Goal: Information Seeking & Learning: Learn about a topic

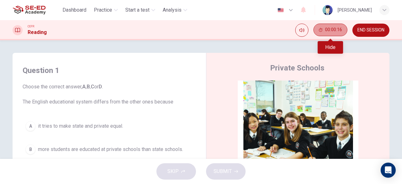
click at [327, 31] on span "00:00:16" at bounding box center [333, 29] width 17 height 5
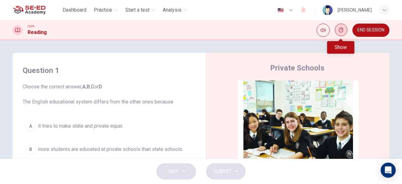
click at [340, 32] on icon "Show" at bounding box center [340, 29] width 5 height 5
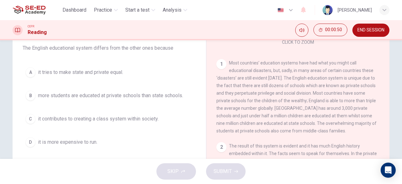
scroll to position [53, 0]
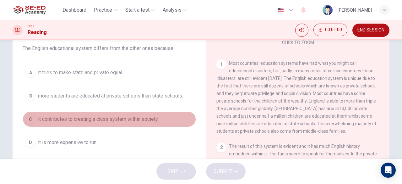
click at [29, 118] on div "C" at bounding box center [30, 119] width 10 height 10
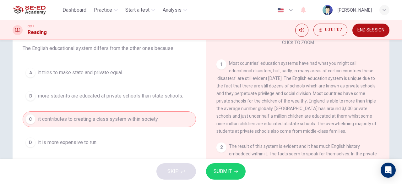
click at [224, 168] on span "SUBMIT" at bounding box center [222, 171] width 18 height 9
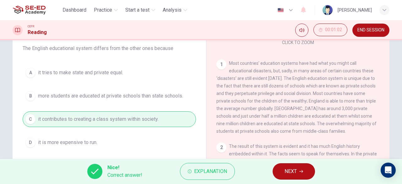
click at [301, 170] on icon "button" at bounding box center [301, 171] width 4 height 4
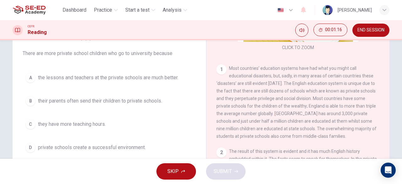
scroll to position [53, 0]
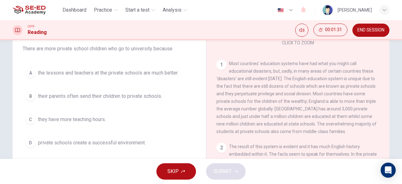
click at [83, 119] on span "they have more teaching hours." at bounding box center [72, 119] width 68 height 8
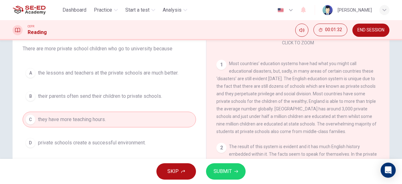
click at [221, 172] on span "SUBMIT" at bounding box center [222, 171] width 18 height 9
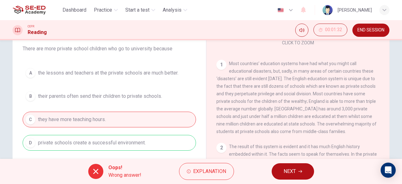
click at [221, 172] on span "Explanation" at bounding box center [209, 171] width 33 height 9
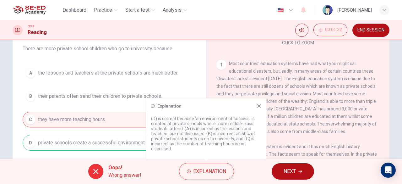
click at [260, 106] on icon at bounding box center [258, 105] width 5 height 5
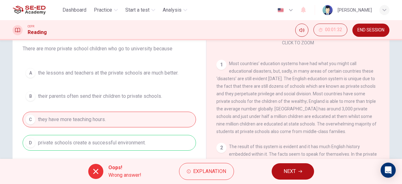
click at [285, 171] on span "NEXT" at bounding box center [289, 171] width 12 height 9
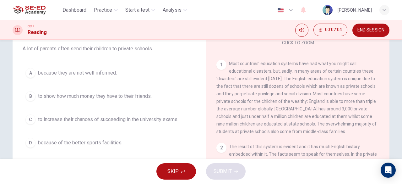
click at [29, 117] on div "C" at bounding box center [30, 119] width 10 height 10
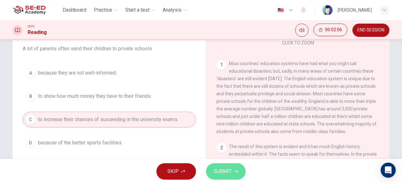
click at [230, 165] on button "SUBMIT" at bounding box center [226, 171] width 40 height 16
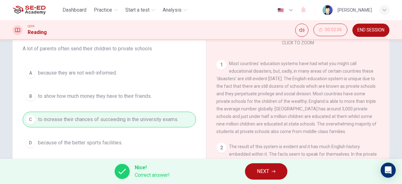
click at [264, 174] on span "NEXT" at bounding box center [263, 171] width 12 height 9
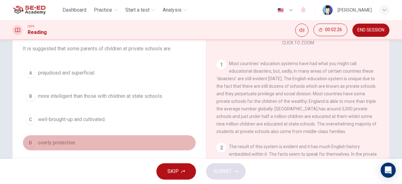
click at [57, 143] on span "overly protective." at bounding box center [57, 143] width 38 height 8
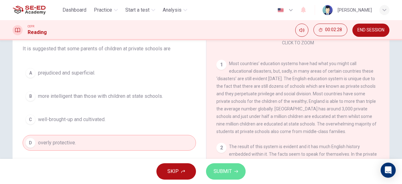
click at [220, 165] on button "SUBMIT" at bounding box center [226, 171] width 40 height 16
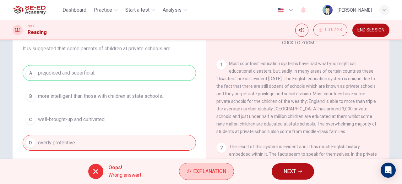
click at [220, 170] on span "Explanation" at bounding box center [209, 171] width 33 height 9
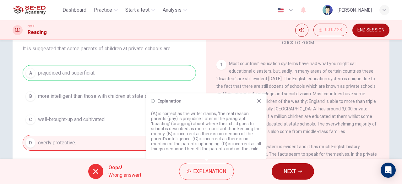
click at [257, 101] on icon at bounding box center [258, 100] width 5 height 5
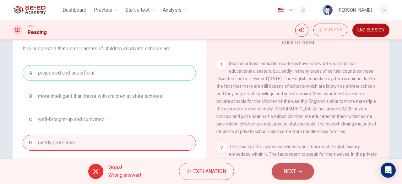
click at [295, 168] on span "NEXT" at bounding box center [289, 171] width 12 height 9
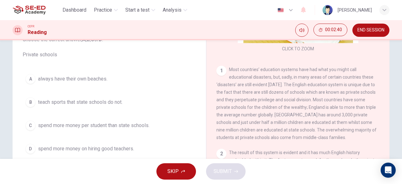
scroll to position [49, 0]
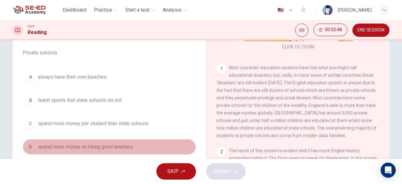
click at [124, 147] on span "spend more money on hiring good teachers." at bounding box center [86, 147] width 96 height 8
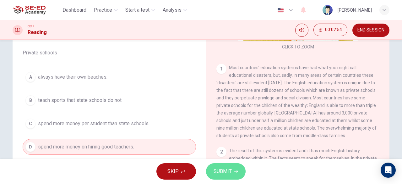
click at [218, 171] on span "SUBMIT" at bounding box center [222, 171] width 18 height 9
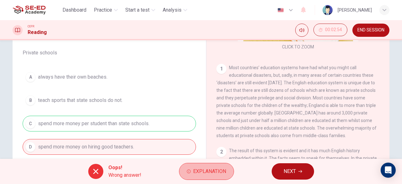
click at [218, 171] on span "Explanation" at bounding box center [209, 171] width 33 height 9
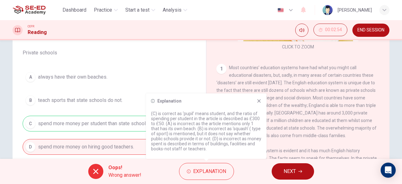
click at [259, 99] on icon at bounding box center [258, 100] width 5 height 5
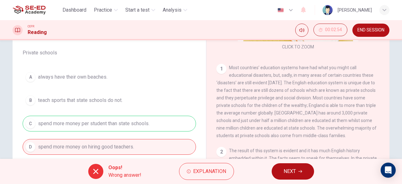
click at [294, 172] on span "NEXT" at bounding box center [289, 171] width 12 height 9
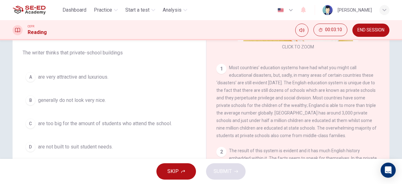
click at [91, 77] on span "are very attractive and luxurious." at bounding box center [73, 77] width 70 height 8
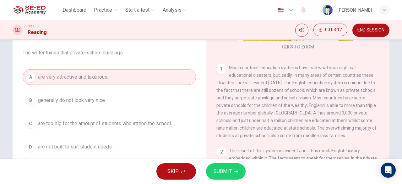
click at [216, 175] on button "SUBMIT" at bounding box center [226, 171] width 40 height 16
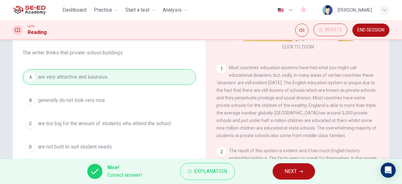
click at [297, 173] on button "NEXT" at bounding box center [293, 171] width 42 height 16
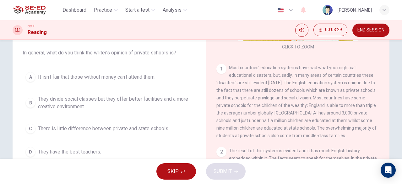
click at [113, 77] on span "It isn’t fair that those without money can’t attend them." at bounding box center [96, 77] width 117 height 8
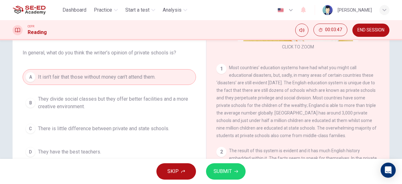
click at [229, 172] on span "SUBMIT" at bounding box center [222, 171] width 18 height 9
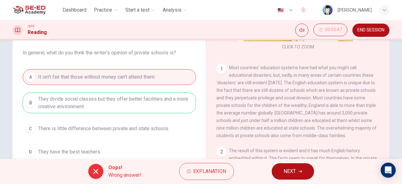
click at [229, 172] on button "Explanation" at bounding box center [206, 170] width 55 height 17
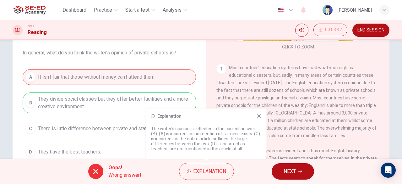
click at [258, 116] on icon at bounding box center [258, 115] width 3 height 3
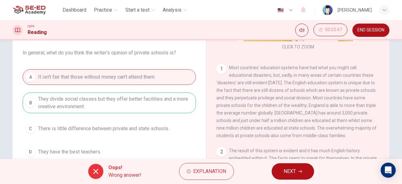
click at [287, 174] on span "NEXT" at bounding box center [289, 171] width 12 height 9
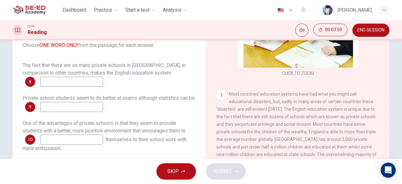
scroll to position [0, 0]
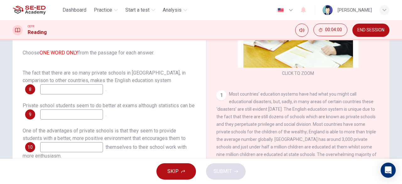
click at [63, 86] on input at bounding box center [71, 89] width 63 height 10
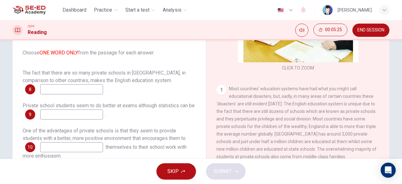
drag, startPoint x: 387, startPoint y: 90, endPoint x: 384, endPoint y: 91, distance: 3.3
click at [384, 91] on div "Private Schools CLICK TO ZOOM Click to Zoom 1 Most countries’ education systems…" at bounding box center [297, 118] width 183 height 228
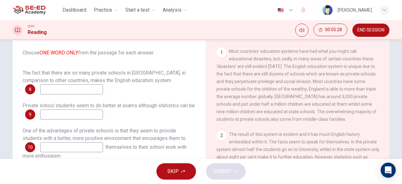
scroll to position [117, 0]
click at [60, 149] on input at bounding box center [71, 147] width 63 height 10
click at [75, 92] on input at bounding box center [71, 89] width 63 height 10
click at [78, 115] on input at bounding box center [71, 114] width 63 height 10
drag, startPoint x: 70, startPoint y: 91, endPoint x: 24, endPoint y: 86, distance: 46.8
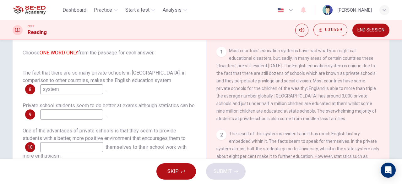
click at [25, 86] on div "8 system" at bounding box center [64, 89] width 78 height 10
type input "disasters"
click at [67, 111] on input at bounding box center [71, 114] width 63 height 10
click at [57, 149] on input at bounding box center [71, 147] width 63 height 10
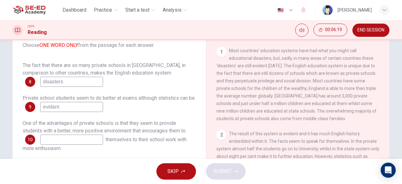
click at [60, 105] on input "evidant" at bounding box center [71, 107] width 63 height 10
click at [57, 140] on input at bounding box center [71, 139] width 63 height 10
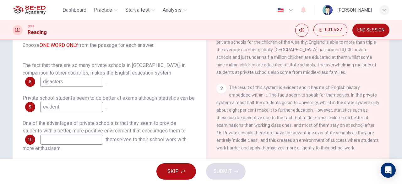
scroll to position [163, 0]
drag, startPoint x: 76, startPoint y: 105, endPoint x: 37, endPoint y: 106, distance: 38.3
click at [37, 106] on div "9 evident" at bounding box center [64, 107] width 78 height 10
type input "middle class"
click at [60, 141] on input at bounding box center [71, 139] width 63 height 10
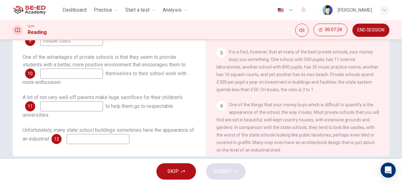
scroll to position [125, 0]
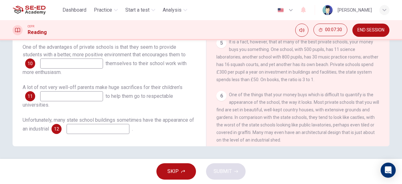
click at [384, 97] on div "Private Schools CLICK TO ZOOM Click to Zoom 1 Most countries’ education systems…" at bounding box center [297, 42] width 183 height 228
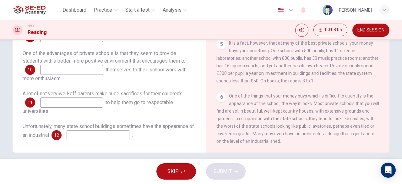
scroll to position [397, 0]
click at [50, 101] on input at bounding box center [71, 102] width 63 height 10
type input "workers"
click at [103, 136] on input at bounding box center [98, 135] width 63 height 10
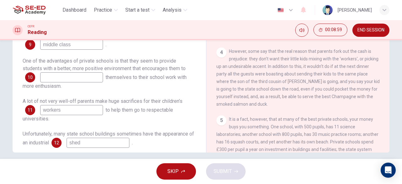
scroll to position [312, 0]
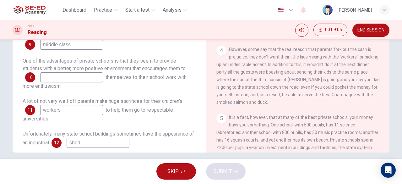
type input "shed"
click at [69, 77] on input at bounding box center [71, 77] width 63 height 10
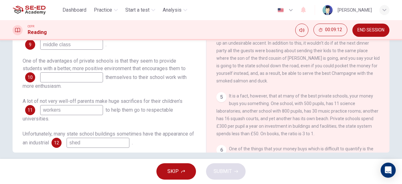
scroll to position [344, 0]
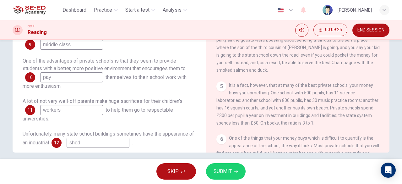
type input "pay"
click at [233, 170] on button "SUBMIT" at bounding box center [226, 171] width 40 height 16
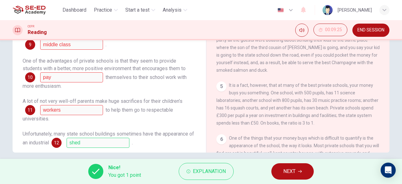
scroll to position [8, 0]
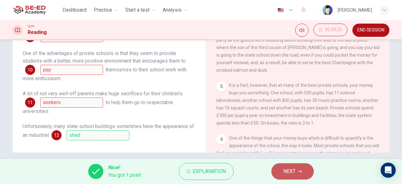
click at [290, 171] on span "NEXT" at bounding box center [289, 171] width 12 height 9
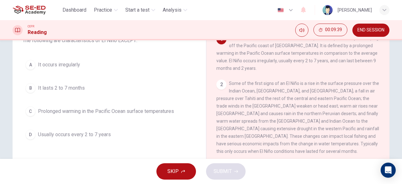
scroll to position [44, 0]
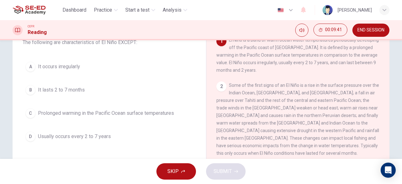
click at [31, 134] on div "D" at bounding box center [30, 136] width 10 height 10
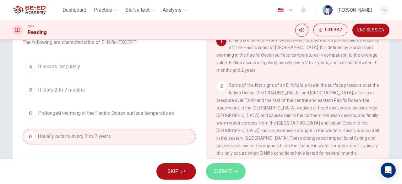
click at [238, 171] on button "SUBMIT" at bounding box center [226, 171] width 40 height 16
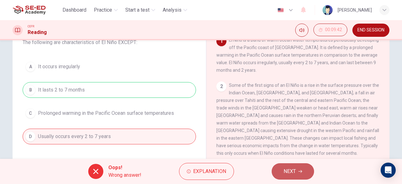
click at [296, 176] on button "NEXT" at bounding box center [292, 171] width 42 height 16
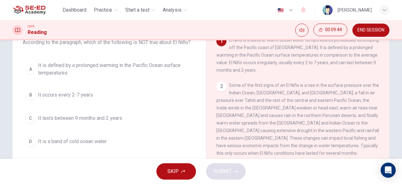
click at [27, 68] on div "A" at bounding box center [30, 69] width 10 height 10
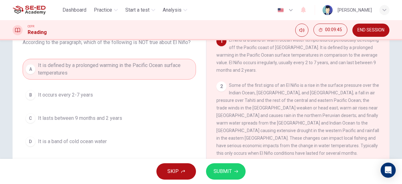
click at [232, 169] on button "SUBMIT" at bounding box center [226, 171] width 40 height 16
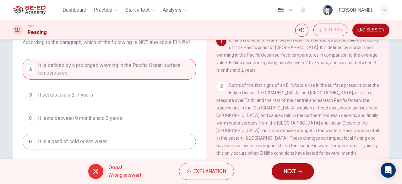
click at [282, 171] on button "NEXT" at bounding box center [292, 171] width 42 height 16
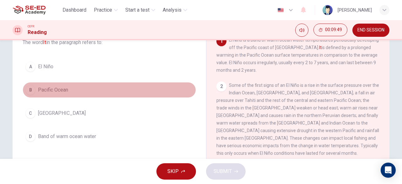
click at [29, 91] on div "B" at bounding box center [30, 90] width 10 height 10
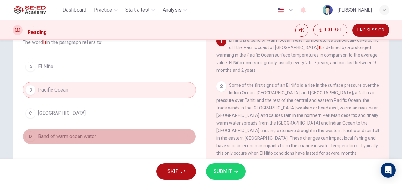
click at [27, 136] on div "D" at bounding box center [30, 136] width 10 height 10
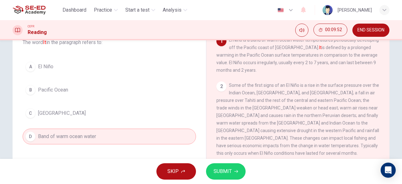
click at [235, 166] on button "SUBMIT" at bounding box center [226, 171] width 40 height 16
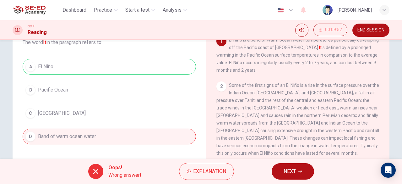
click at [283, 171] on span "NEXT" at bounding box center [289, 171] width 12 height 9
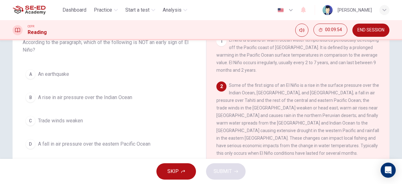
click at [28, 98] on div "B" at bounding box center [30, 97] width 10 height 10
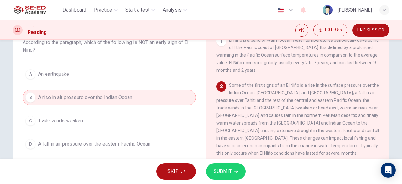
click at [230, 173] on span "SUBMIT" at bounding box center [222, 171] width 18 height 9
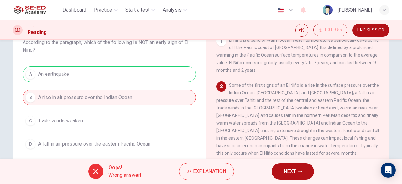
click at [295, 165] on button "NEXT" at bounding box center [292, 171] width 42 height 16
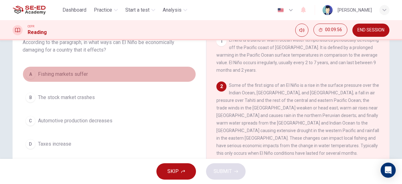
click at [31, 72] on div "A" at bounding box center [30, 74] width 10 height 10
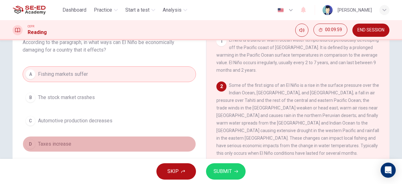
click at [29, 144] on div "D" at bounding box center [30, 144] width 10 height 10
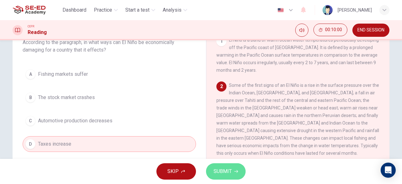
click at [217, 166] on button "SUBMIT" at bounding box center [226, 171] width 40 height 16
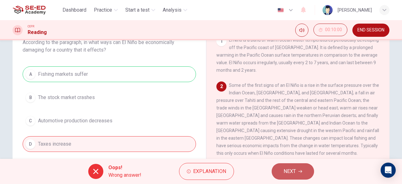
click at [292, 172] on span "NEXT" at bounding box center [289, 171] width 12 height 9
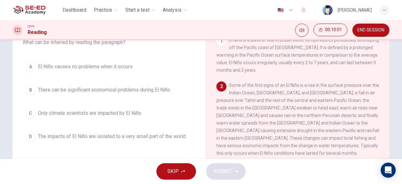
click at [28, 66] on div "A" at bounding box center [30, 66] width 10 height 10
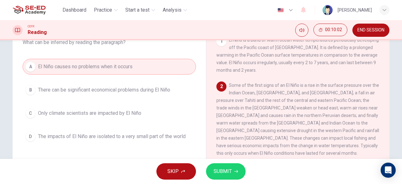
click at [236, 167] on button "SUBMIT" at bounding box center [226, 171] width 40 height 16
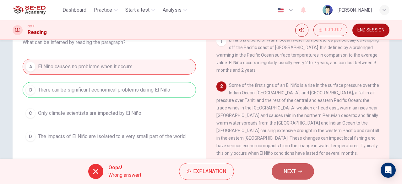
click at [303, 169] on button "NEXT" at bounding box center [292, 171] width 42 height 16
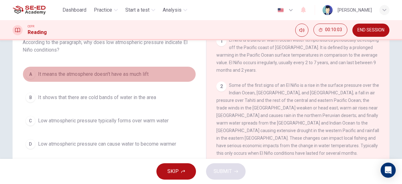
click at [32, 72] on div "A" at bounding box center [30, 74] width 10 height 10
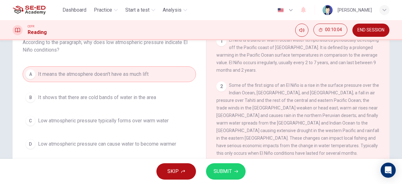
click at [229, 165] on button "SUBMIT" at bounding box center [226, 171] width 40 height 16
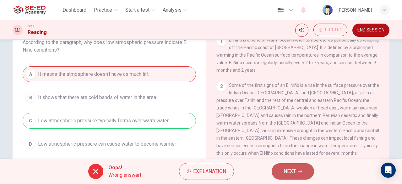
click at [297, 169] on button "NEXT" at bounding box center [292, 171] width 42 height 16
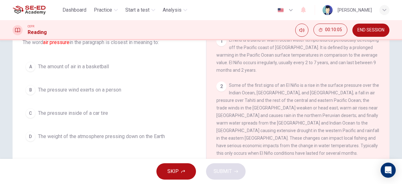
click at [26, 92] on div "B" at bounding box center [30, 90] width 10 height 10
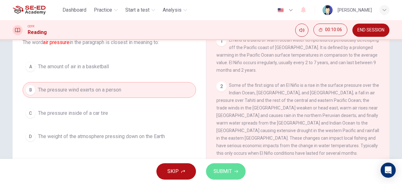
click at [229, 170] on span "SUBMIT" at bounding box center [222, 171] width 18 height 9
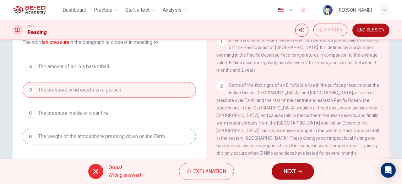
click at [295, 167] on span "NEXT" at bounding box center [289, 171] width 12 height 9
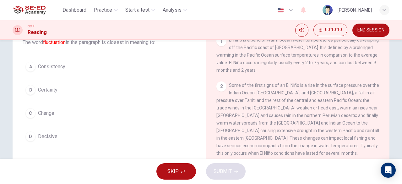
scroll to position [72, 0]
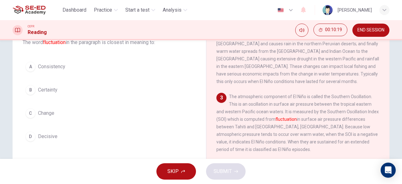
click at [33, 64] on div "A" at bounding box center [30, 66] width 10 height 10
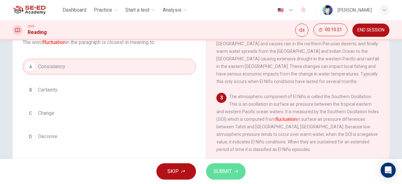
click at [235, 175] on button "SUBMIT" at bounding box center [226, 171] width 40 height 16
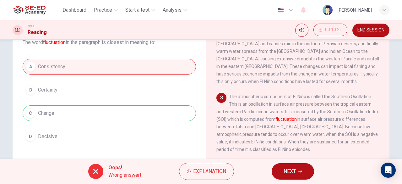
click at [280, 165] on button "NEXT" at bounding box center [292, 171] width 42 height 16
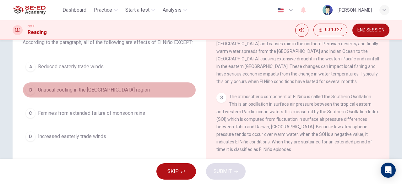
click at [28, 88] on div "B" at bounding box center [30, 90] width 10 height 10
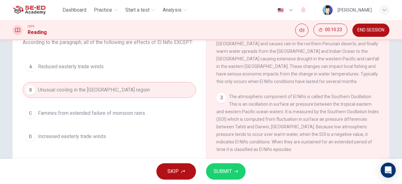
click at [226, 165] on button "SUBMIT" at bounding box center [226, 171] width 40 height 16
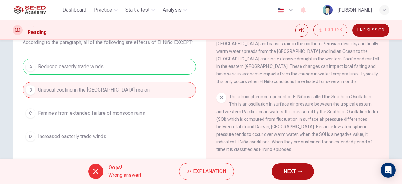
click at [290, 178] on button "NEXT" at bounding box center [292, 171] width 42 height 16
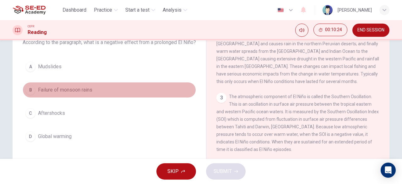
click at [29, 95] on div "B" at bounding box center [30, 90] width 10 height 10
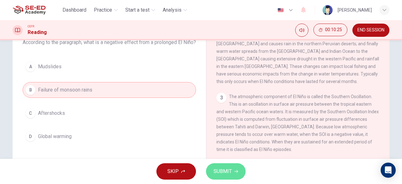
click at [229, 171] on span "SUBMIT" at bounding box center [222, 171] width 18 height 9
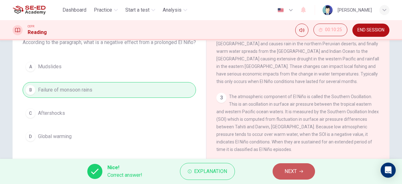
click at [301, 168] on button "NEXT" at bounding box center [293, 171] width 42 height 16
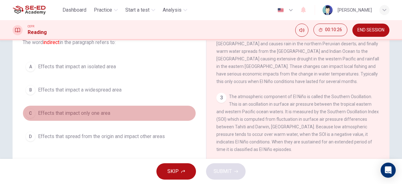
click at [29, 110] on div "C" at bounding box center [30, 113] width 10 height 10
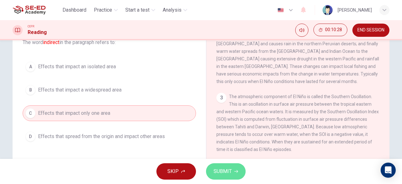
click at [233, 167] on button "SUBMIT" at bounding box center [226, 171] width 40 height 16
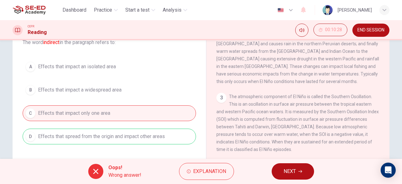
click at [300, 162] on div "Oops! Wrong answer! Explanation NEXT" at bounding box center [201, 170] width 402 height 25
click at [301, 169] on icon "button" at bounding box center [300, 171] width 4 height 4
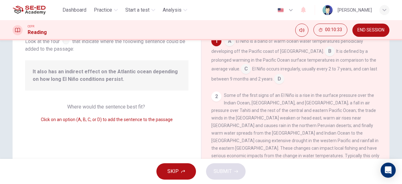
click at [228, 42] on input at bounding box center [229, 42] width 10 height 10
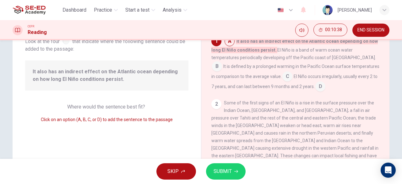
click at [232, 165] on button "SUBMIT" at bounding box center [226, 171] width 40 height 16
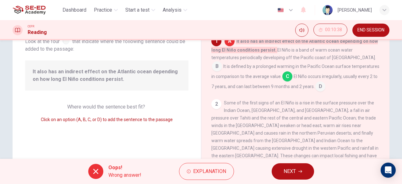
click at [301, 167] on button "NEXT" at bounding box center [292, 171] width 42 height 16
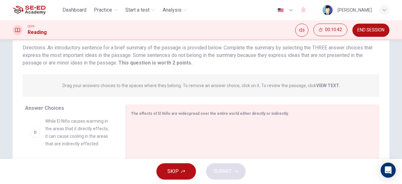
scroll to position [127, 0]
click at [31, 134] on div "D" at bounding box center [35, 130] width 10 height 10
click at [31, 136] on div "D" at bounding box center [35, 130] width 10 height 10
click at [34, 136] on div "D" at bounding box center [35, 130] width 10 height 10
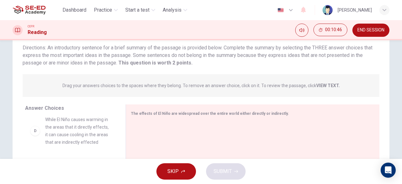
click at [34, 136] on div "D" at bounding box center [35, 130] width 10 height 10
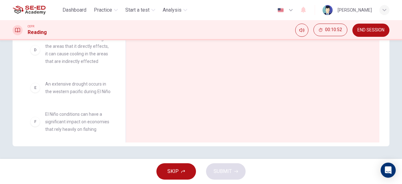
click at [37, 95] on div "E An extensive drought occurs in the western pacific during El Niño" at bounding box center [70, 87] width 80 height 15
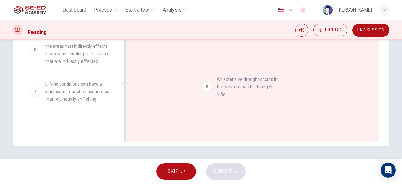
drag, startPoint x: 52, startPoint y: 98, endPoint x: 232, endPoint y: 86, distance: 180.5
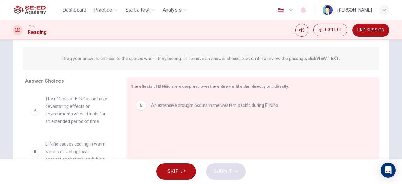
scroll to position [73, 0]
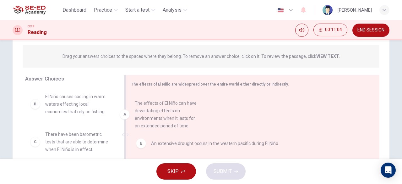
drag, startPoint x: 76, startPoint y: 110, endPoint x: 172, endPoint y: 117, distance: 96.6
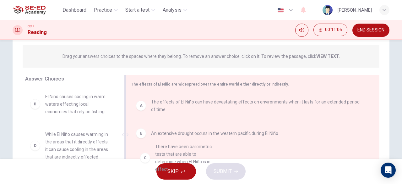
drag, startPoint x: 71, startPoint y: 143, endPoint x: 188, endPoint y: 156, distance: 117.4
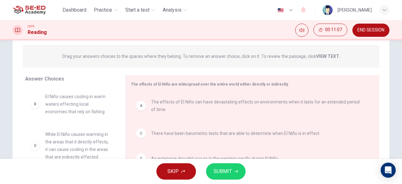
click at [71, 148] on span "While El Niño causes warming in the areas that it directly effects, it can caus…" at bounding box center [77, 145] width 65 height 30
click at [223, 173] on span "SUBMIT" at bounding box center [222, 171] width 18 height 9
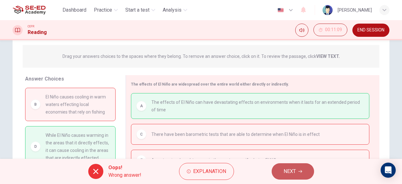
click at [300, 169] on icon "button" at bounding box center [300, 171] width 4 height 4
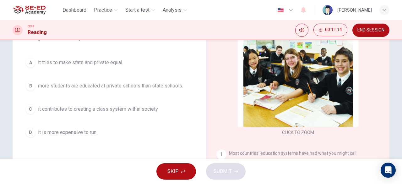
scroll to position [63, 0]
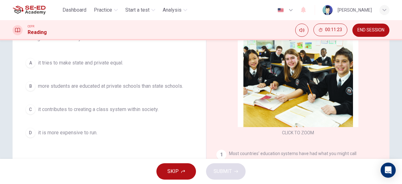
click at [76, 111] on span "it contributes to creating a class system within society." at bounding box center [98, 109] width 120 height 8
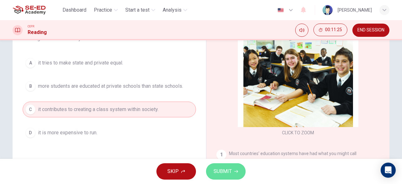
click at [234, 169] on button "SUBMIT" at bounding box center [226, 171] width 40 height 16
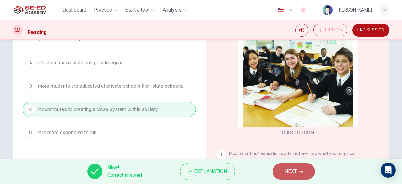
click at [294, 168] on span "NEXT" at bounding box center [290, 171] width 12 height 9
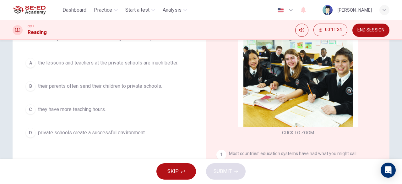
click at [79, 130] on span "private schools create a successful environment." at bounding box center [92, 133] width 108 height 8
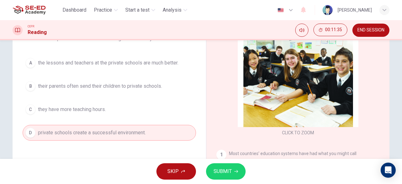
click at [218, 167] on span "SUBMIT" at bounding box center [222, 171] width 18 height 9
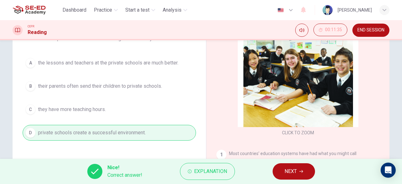
click at [290, 168] on span "NEXT" at bounding box center [290, 171] width 12 height 9
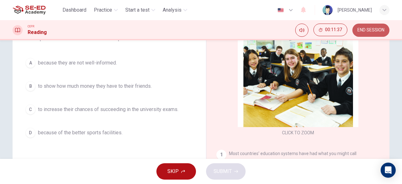
click at [371, 32] on span "END SESSION" at bounding box center [370, 30] width 27 height 5
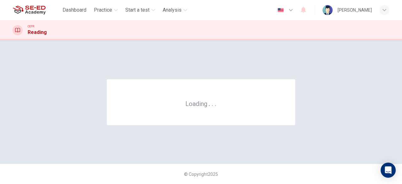
scroll to position [0, 0]
